Goal: Navigation & Orientation: Find specific page/section

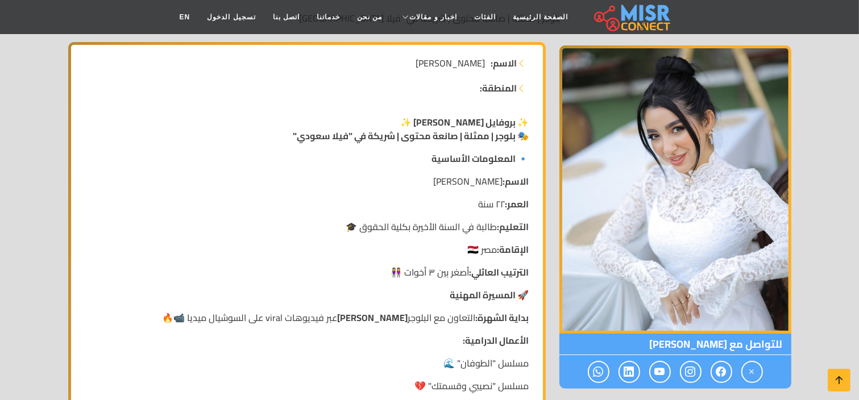
click at [651, 159] on img at bounding box center [675, 189] width 232 height 288
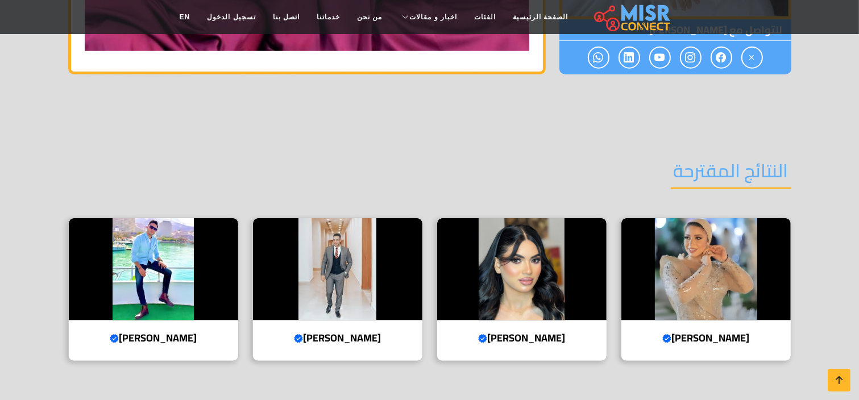
scroll to position [1421, 0]
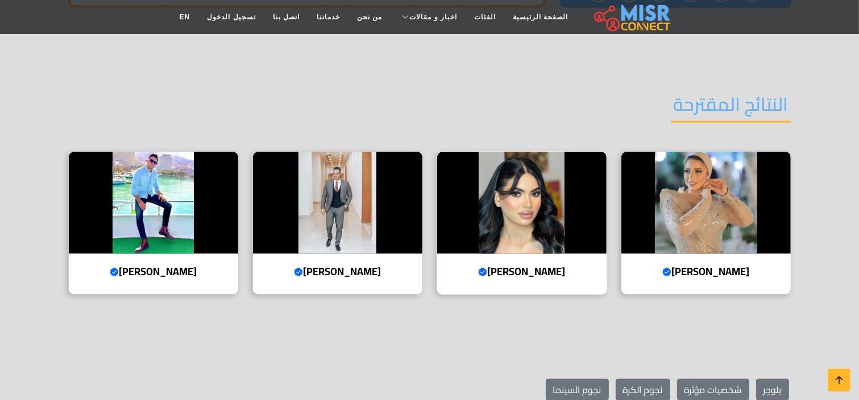
click at [537, 200] on img at bounding box center [521, 203] width 169 height 102
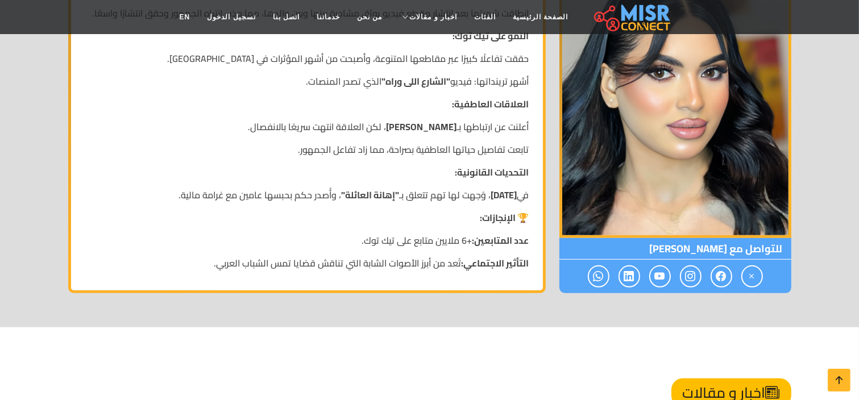
scroll to position [853, 0]
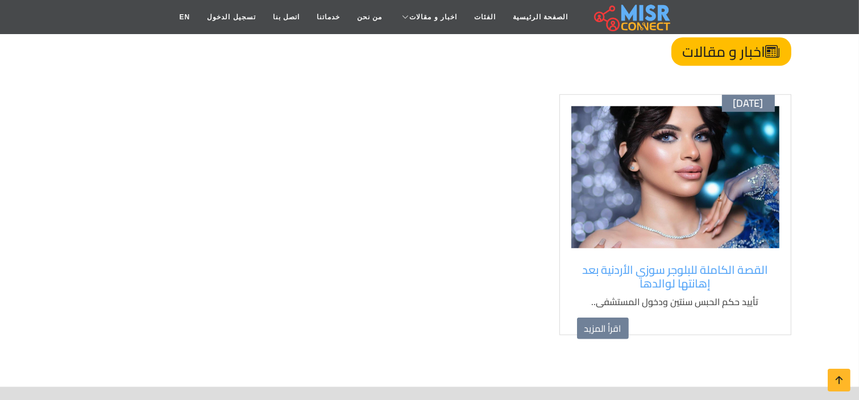
click at [673, 180] on img at bounding box center [675, 177] width 208 height 142
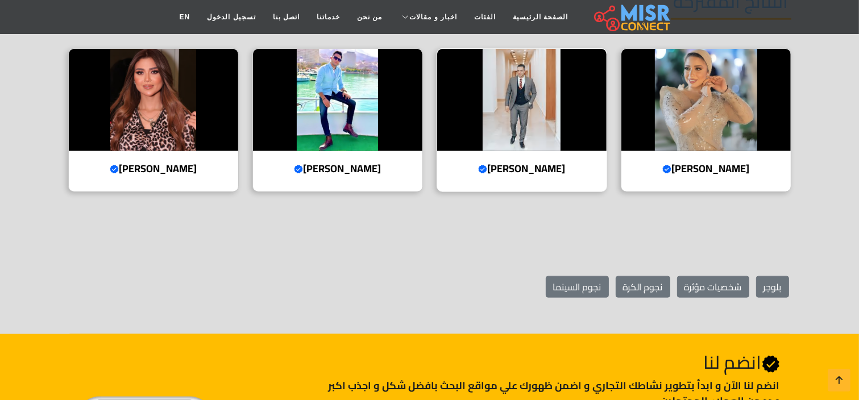
scroll to position [1307, 0]
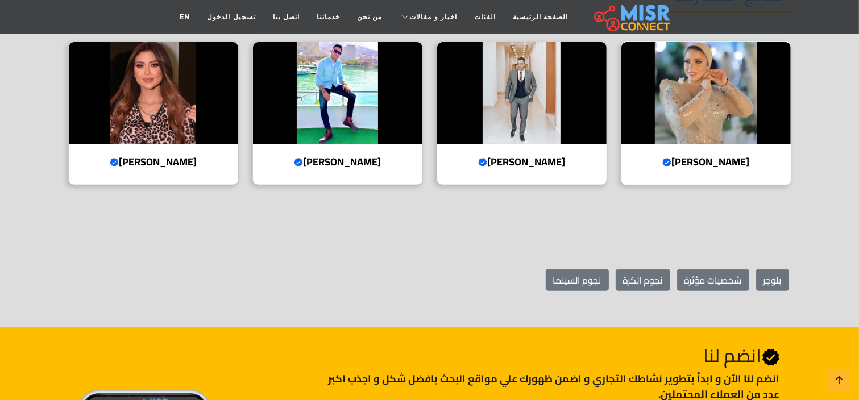
click at [707, 85] on img at bounding box center [705, 93] width 169 height 102
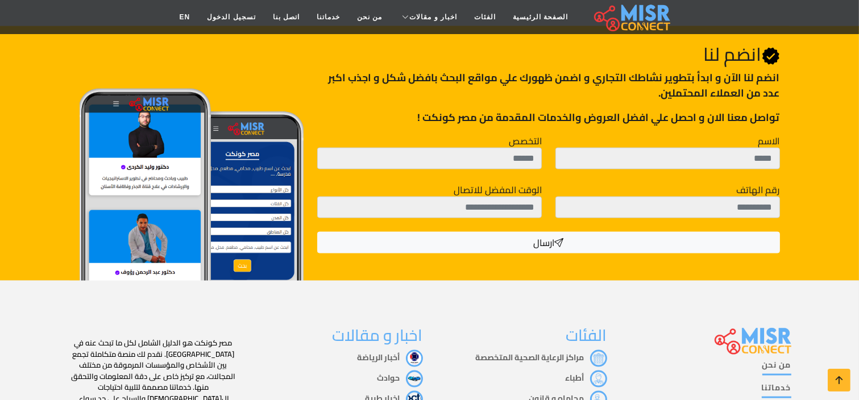
scroll to position [1572, 0]
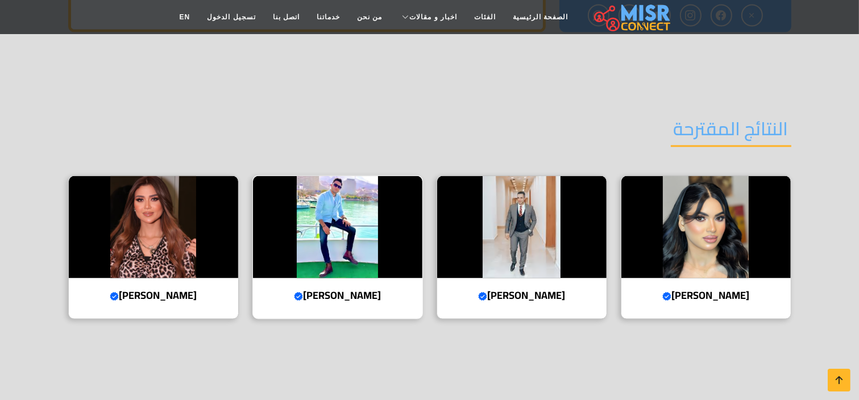
scroll to position [1876, 0]
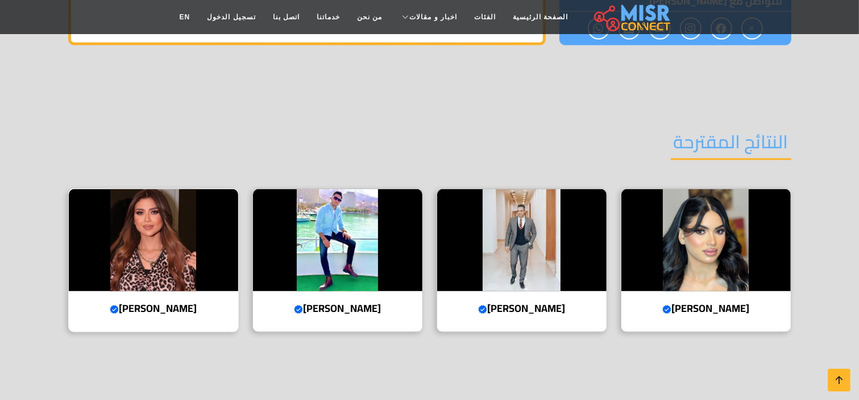
click at [201, 213] on img at bounding box center [153, 240] width 169 height 102
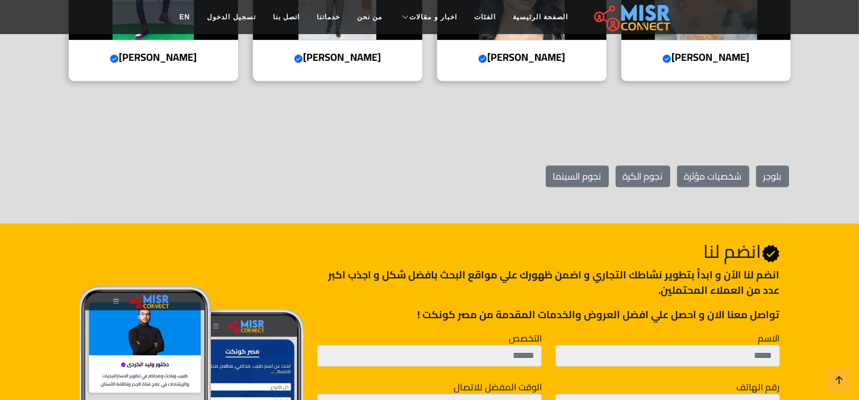
scroll to position [2672, 0]
